Goal: Task Accomplishment & Management: Manage account settings

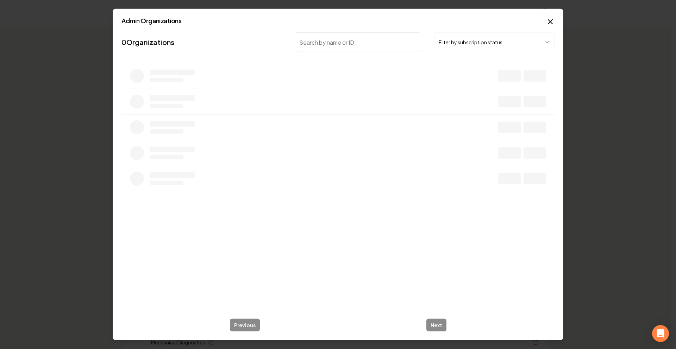
click at [494, 45] on button "Filter by subscription status" at bounding box center [494, 42] width 120 height 20
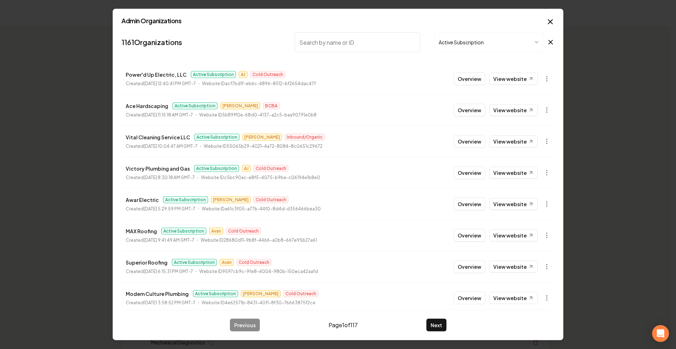
click at [342, 44] on input "search" at bounding box center [357, 42] width 125 height 20
click at [461, 106] on button "Overview" at bounding box center [469, 110] width 31 height 13
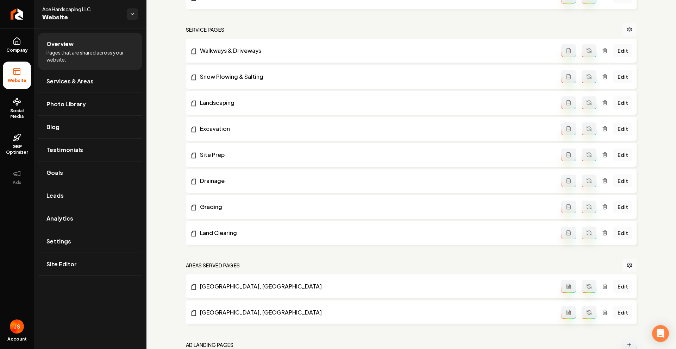
scroll to position [371, 0]
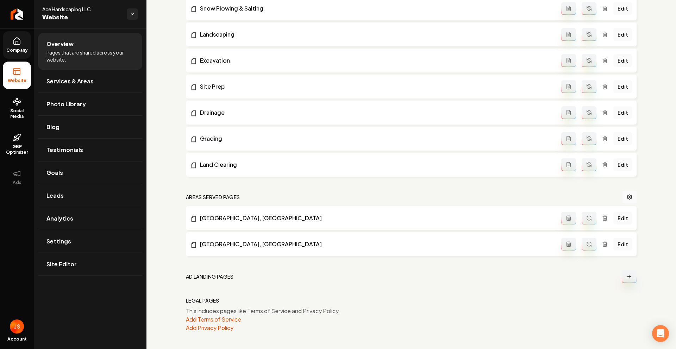
click at [12, 42] on link "Company" at bounding box center [17, 44] width 28 height 27
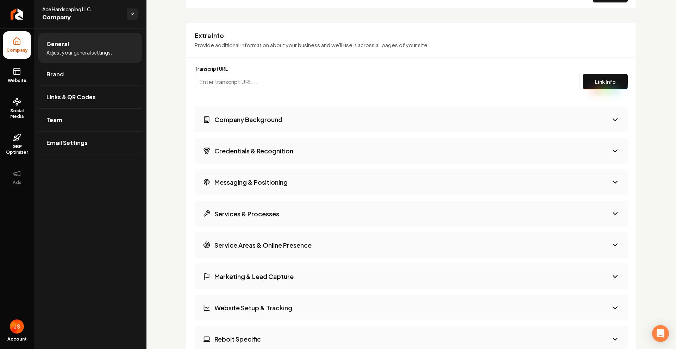
scroll to position [830, 0]
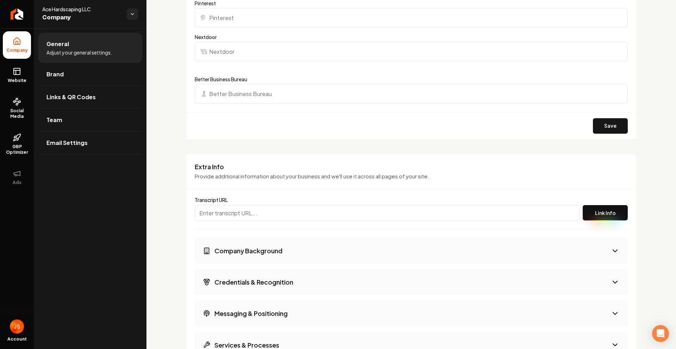
click at [245, 220] on input "Main content area" at bounding box center [387, 212] width 385 height 15
paste input "[URL][PERSON_NAME]"
type input "[URL][PERSON_NAME]"
click at [588, 213] on button "Link Info" at bounding box center [604, 212] width 45 height 15
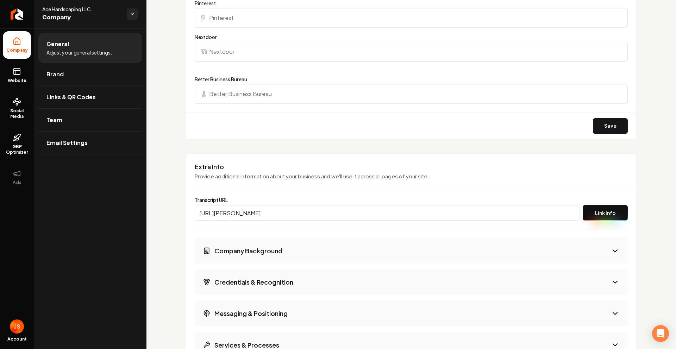
scroll to position [0, 0]
click at [366, 257] on button "Company Background" at bounding box center [411, 251] width 433 height 26
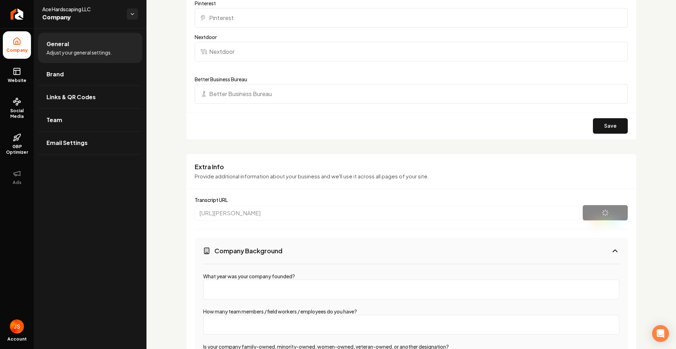
click at [366, 257] on button "Company Background" at bounding box center [411, 251] width 433 height 26
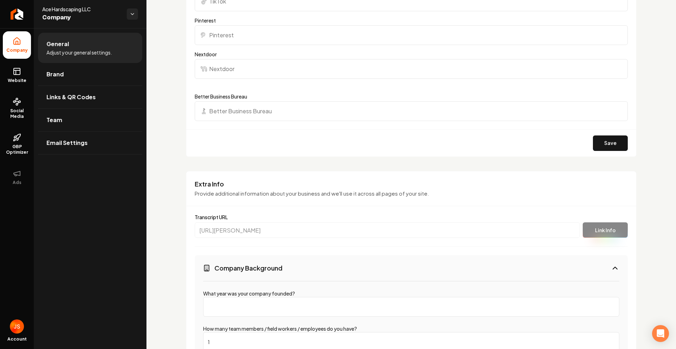
scroll to position [996, 0]
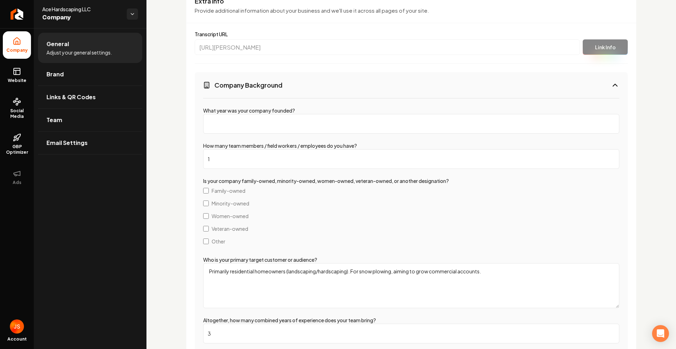
click at [234, 122] on input "What year was your company founded?" at bounding box center [411, 124] width 416 height 20
click at [606, 122] on input "1" at bounding box center [411, 124] width 416 height 20
click at [607, 125] on input "0" at bounding box center [411, 124] width 416 height 20
click at [607, 125] on input "-1" at bounding box center [411, 124] width 416 height 20
click at [606, 119] on input "-1" at bounding box center [411, 124] width 416 height 20
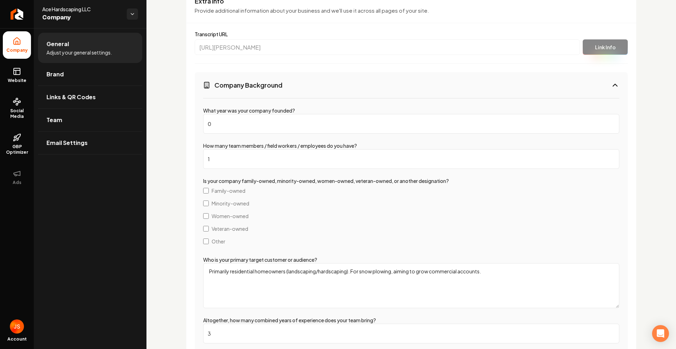
click at [606, 121] on input "0" at bounding box center [411, 124] width 416 height 20
click at [606, 121] on input "1" at bounding box center [411, 124] width 416 height 20
click at [606, 121] on input "2" at bounding box center [411, 124] width 416 height 20
type input "3"
click at [606, 121] on input "3" at bounding box center [411, 124] width 416 height 20
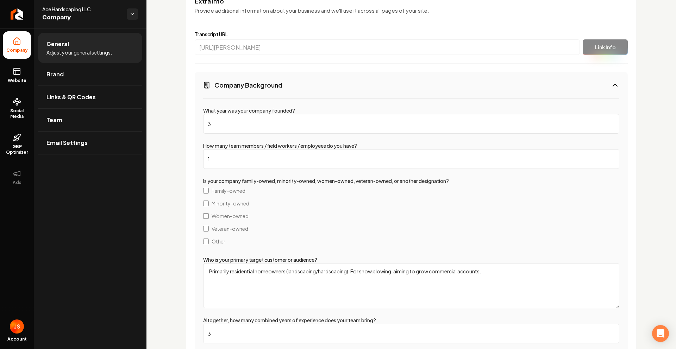
drag, startPoint x: 541, startPoint y: 120, endPoint x: 505, endPoint y: 120, distance: 36.2
click at [541, 120] on input "3" at bounding box center [411, 124] width 416 height 20
click at [269, 118] on input "3" at bounding box center [411, 124] width 416 height 20
click at [257, 124] on input "3" at bounding box center [411, 124] width 416 height 20
type input "2024"
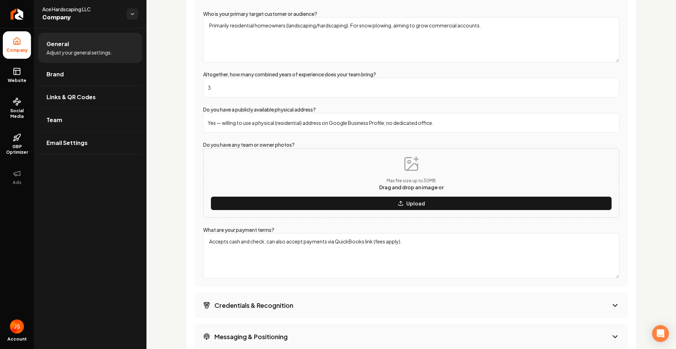
scroll to position [1289, 0]
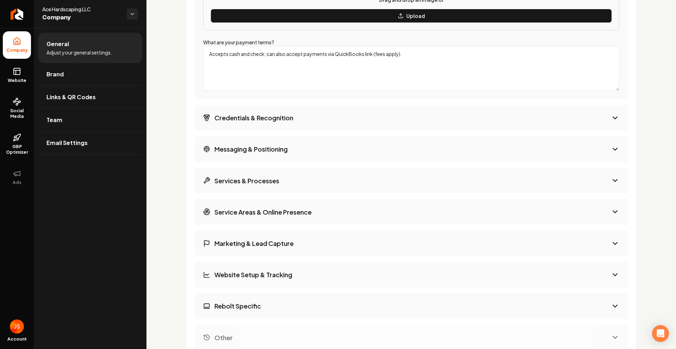
click at [288, 124] on button "Credentials & Recognition" at bounding box center [411, 118] width 433 height 26
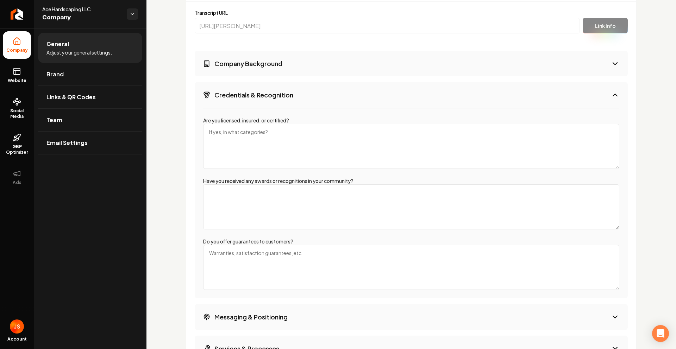
scroll to position [1008, 0]
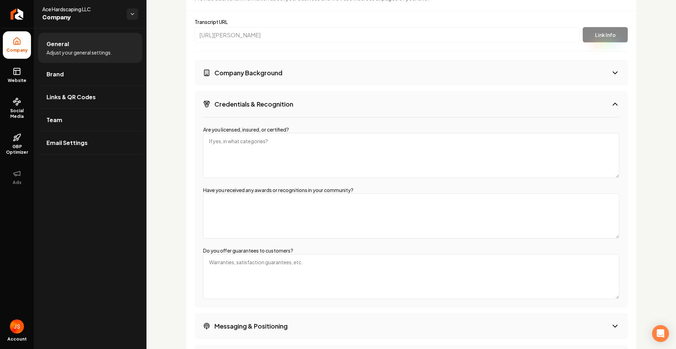
click at [298, 107] on button "Credentials & Recognition" at bounding box center [411, 104] width 433 height 26
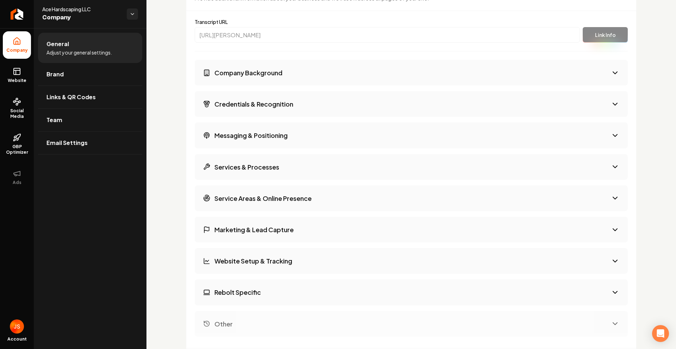
click at [290, 134] on button "Messaging & Positioning" at bounding box center [411, 135] width 433 height 26
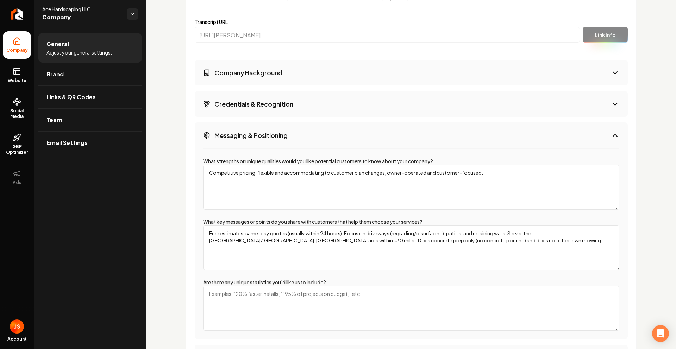
click at [290, 134] on button "Messaging & Positioning" at bounding box center [411, 135] width 433 height 26
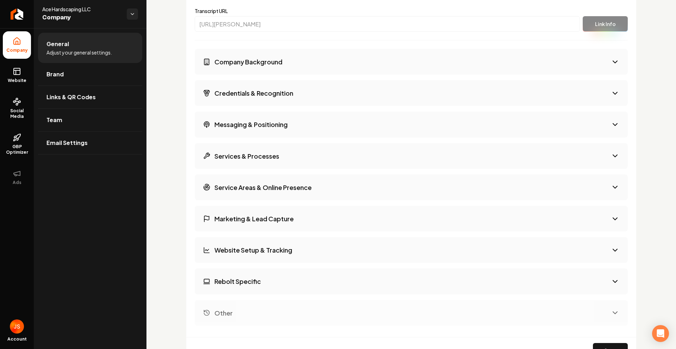
click at [272, 188] on h3 "Service Areas & Online Presence" at bounding box center [262, 187] width 97 height 9
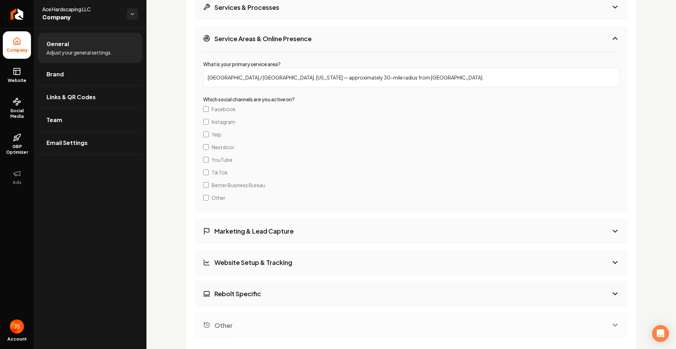
scroll to position [1160, 0]
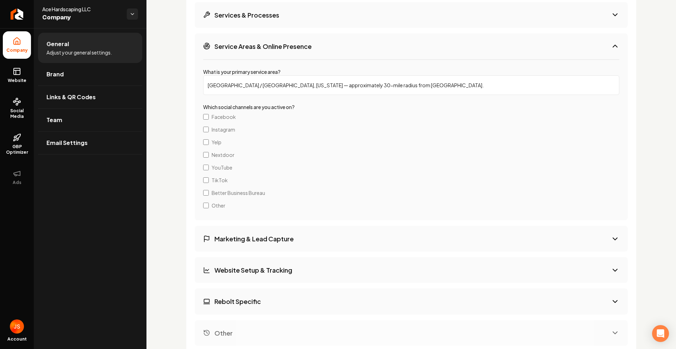
click at [323, 50] on button "Service Areas & Online Presence" at bounding box center [411, 46] width 433 height 26
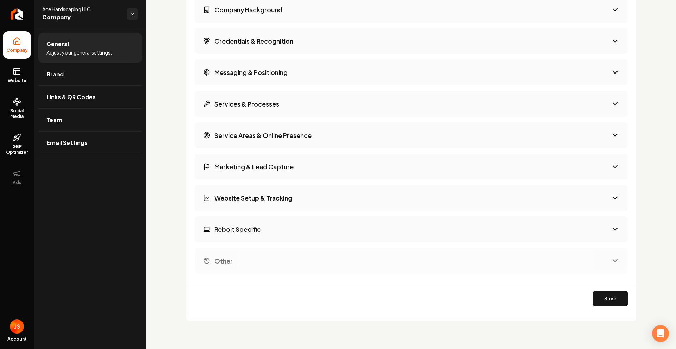
scroll to position [1071, 0]
click at [277, 140] on button "Service Areas & Online Presence" at bounding box center [411, 135] width 433 height 26
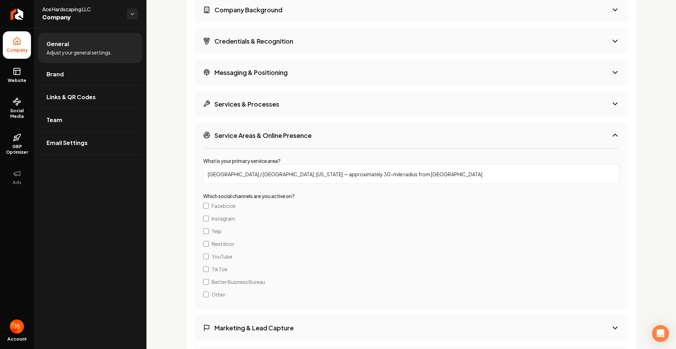
scroll to position [1160, 0]
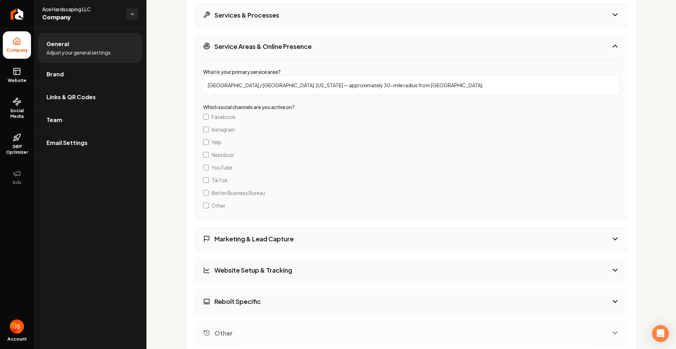
click at [325, 62] on div "What is your primary service area? [GEOGRAPHIC_DATA] / [GEOGRAPHIC_DATA], [US_S…" at bounding box center [411, 139] width 433 height 161
click at [330, 49] on button "Service Areas & Online Presence" at bounding box center [411, 46] width 433 height 26
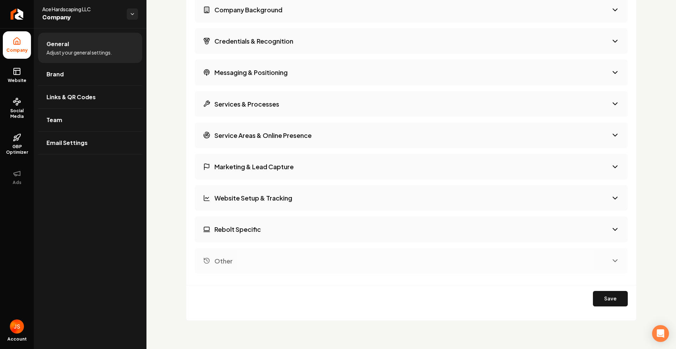
click at [292, 134] on h3 "Service Areas & Online Presence" at bounding box center [262, 135] width 97 height 9
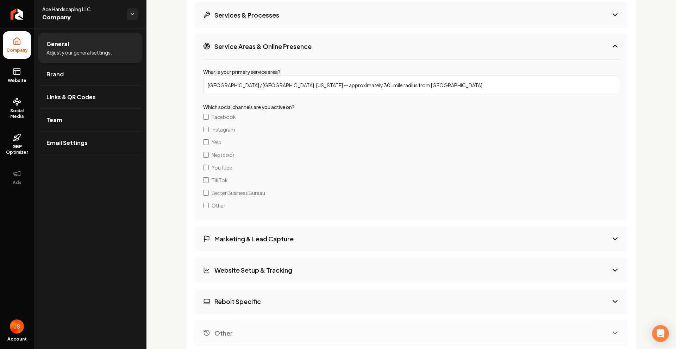
click at [340, 68] on div "What is your primary service area? [GEOGRAPHIC_DATA] / [GEOGRAPHIC_DATA], [US_S…" at bounding box center [411, 81] width 416 height 27
click at [342, 61] on div "What is your primary service area? [GEOGRAPHIC_DATA] / [GEOGRAPHIC_DATA], [US_S…" at bounding box center [411, 139] width 433 height 161
click at [611, 44] on icon "Main content area" at bounding box center [615, 46] width 8 height 8
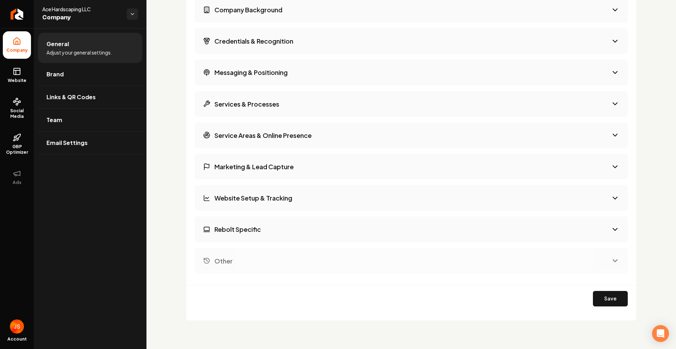
click at [249, 169] on h3 "Marketing & Lead Capture" at bounding box center [253, 166] width 79 height 9
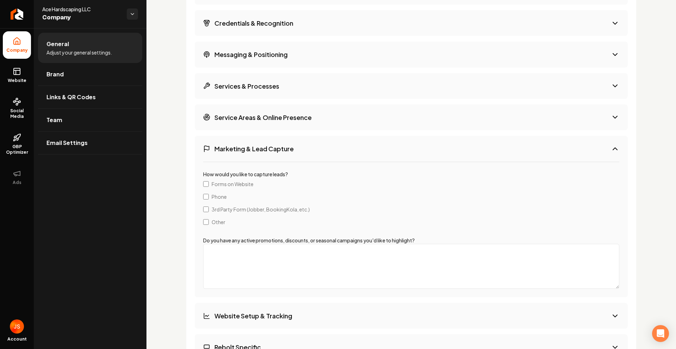
scroll to position [1130, 0]
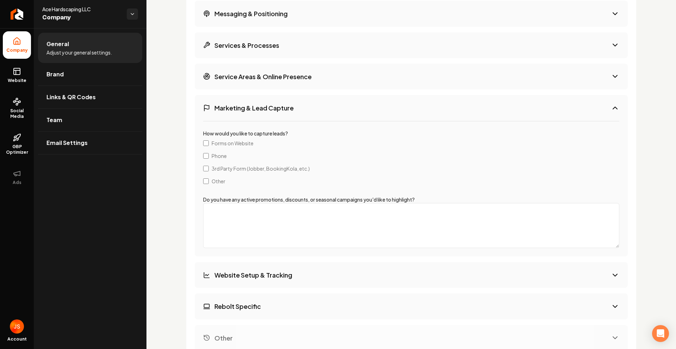
click at [602, 111] on button "Marketing & Lead Capture" at bounding box center [411, 108] width 433 height 26
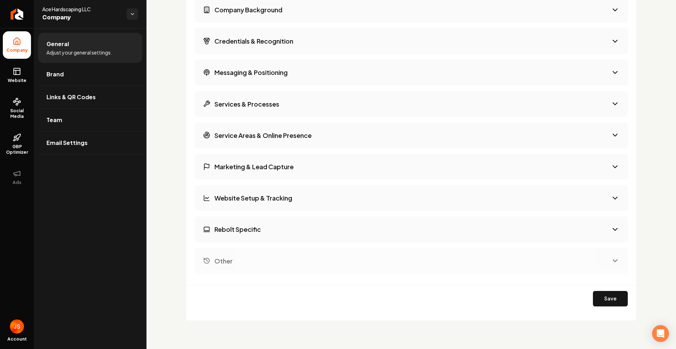
scroll to position [1071, 0]
click at [320, 127] on button "Service Areas & Online Presence" at bounding box center [411, 135] width 433 height 26
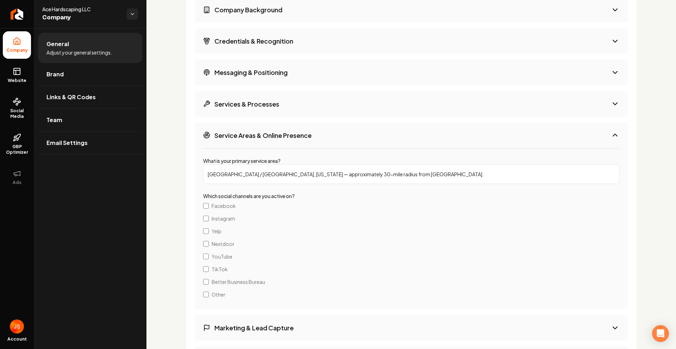
click at [321, 138] on button "Service Areas & Online Presence" at bounding box center [411, 135] width 433 height 26
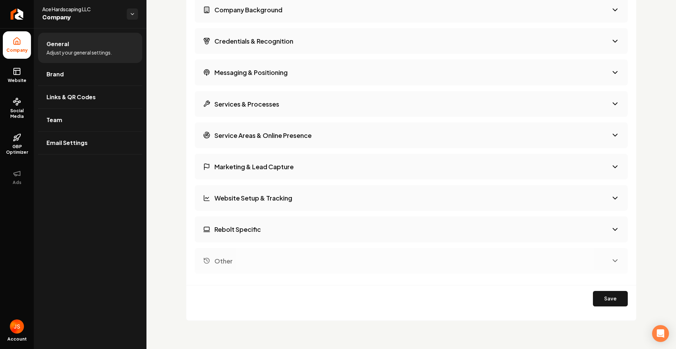
click at [313, 200] on button "Website Setup & Tracking" at bounding box center [411, 198] width 433 height 26
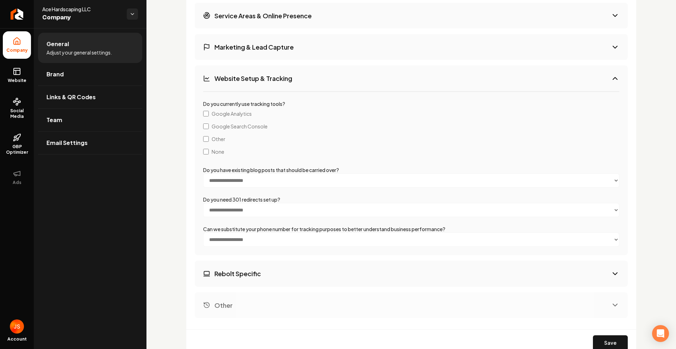
scroll to position [1197, 0]
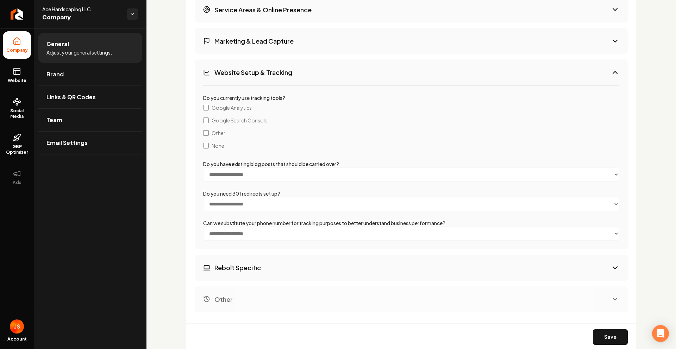
click at [219, 147] on span "None" at bounding box center [218, 145] width 13 height 7
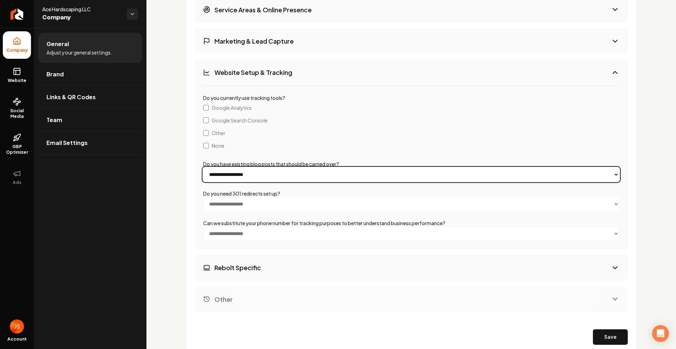
click at [227, 174] on select "**********" at bounding box center [411, 175] width 416 height 14
select select "**"
click at [203, 168] on select "**********" at bounding box center [411, 175] width 416 height 14
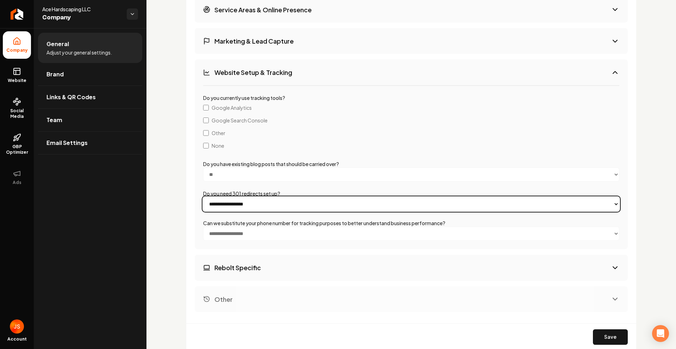
click at [230, 208] on select "**********" at bounding box center [411, 204] width 416 height 14
select select "**"
click at [203, 197] on select "**********" at bounding box center [411, 204] width 416 height 14
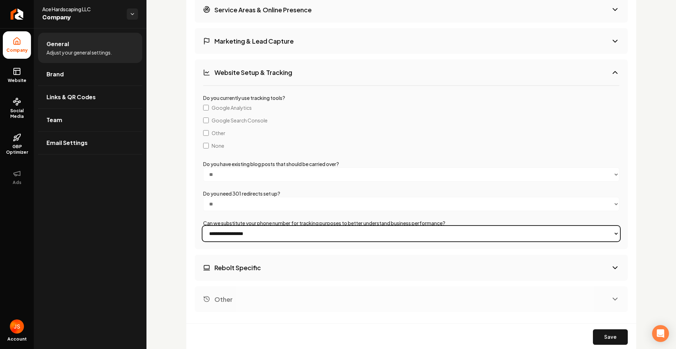
click at [231, 233] on select "**********" at bounding box center [411, 234] width 416 height 14
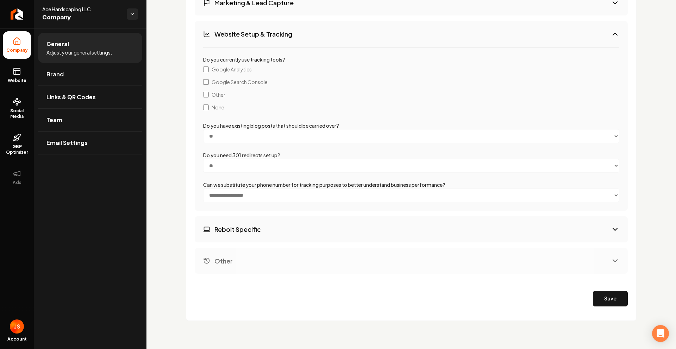
click at [261, 248] on button "Other" at bounding box center [411, 261] width 433 height 26
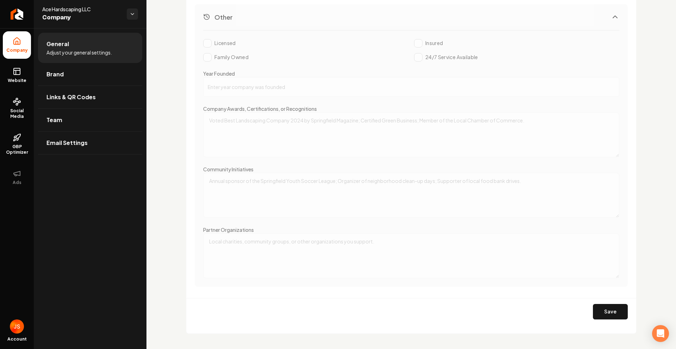
scroll to position [1328, 0]
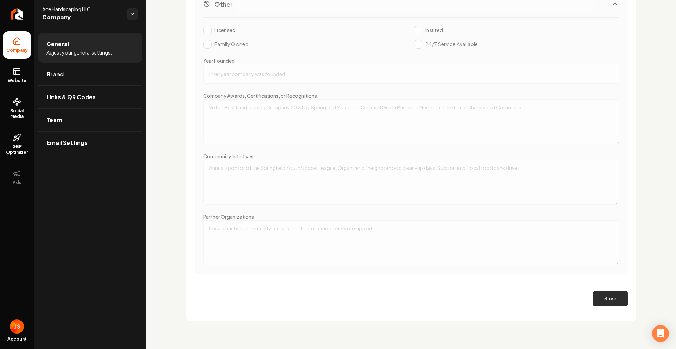
click at [611, 295] on button "Save" at bounding box center [610, 298] width 35 height 15
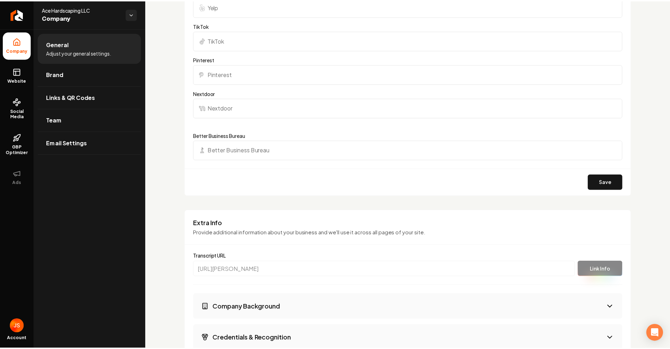
scroll to position [926, 0]
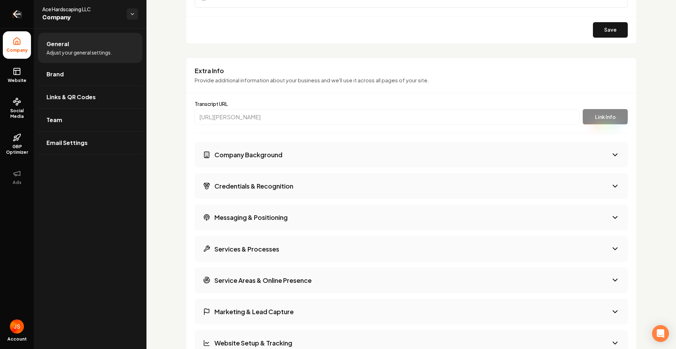
click at [6, 18] on link "Return to dashboard" at bounding box center [17, 14] width 34 height 28
